Goal: Transaction & Acquisition: Purchase product/service

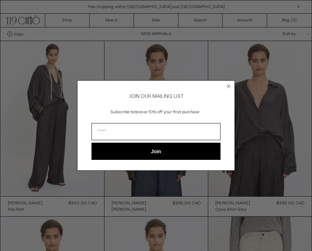
click at [231, 83] on circle "Close dialog" at bounding box center [228, 86] width 7 height 7
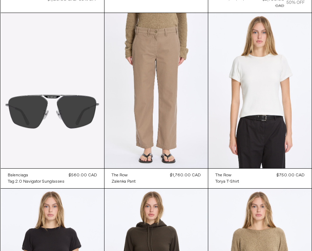
scroll to position [2841, 0]
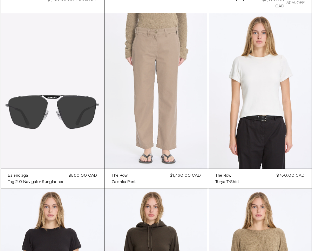
click at [181, 123] on at bounding box center [155, 90] width 103 height 155
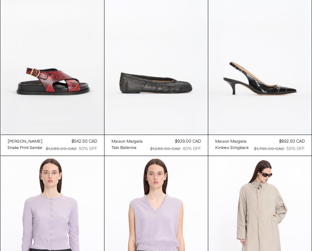
scroll to position [7107, 0]
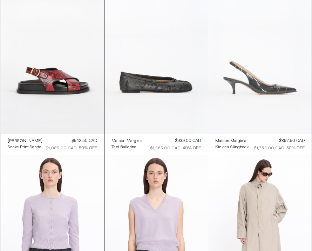
click at [289, 109] on at bounding box center [259, 56] width 103 height 155
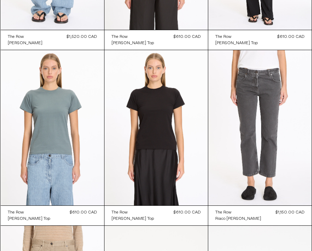
scroll to position [9524, 0]
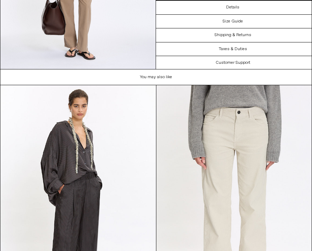
scroll to position [747, 0]
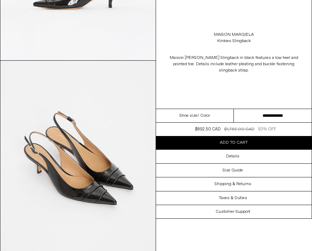
scroll to position [369, 0]
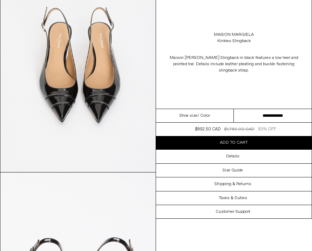
click at [280, 110] on select "**********" at bounding box center [273, 116] width 78 height 14
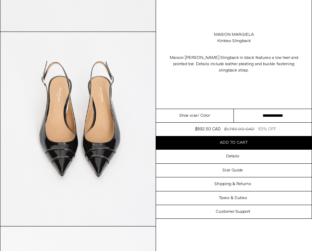
scroll to position [575, 0]
